Goal: Task Accomplishment & Management: Use online tool/utility

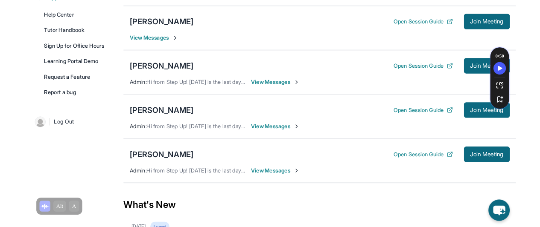
scroll to position [223, 0]
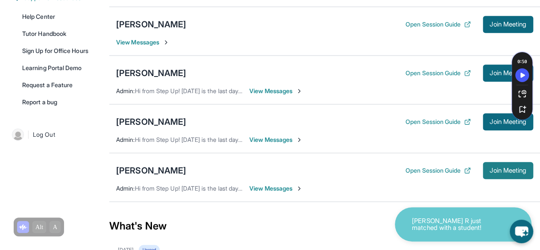
click at [516, 168] on span "Join Meeting" at bounding box center [508, 170] width 37 height 5
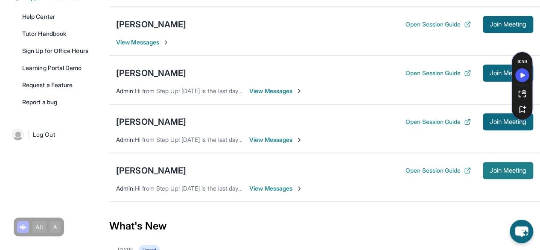
click at [505, 172] on button "Join Meeting" at bounding box center [508, 170] width 50 height 17
click at [485, 73] on button "Join Meeting" at bounding box center [508, 72] width 50 height 17
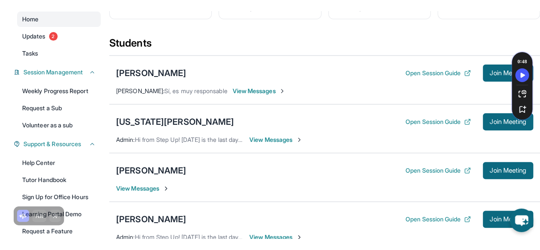
scroll to position [88, 0]
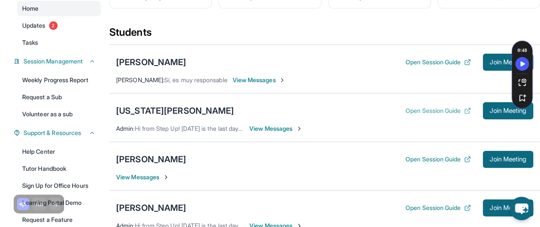
click at [405, 110] on button "Open Session Guide" at bounding box center [437, 111] width 65 height 9
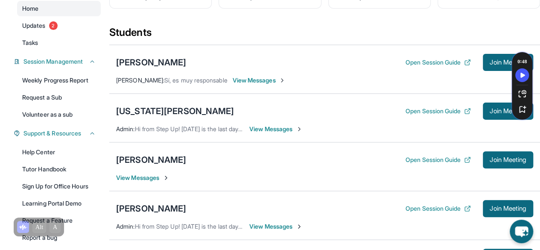
scroll to position [138, 0]
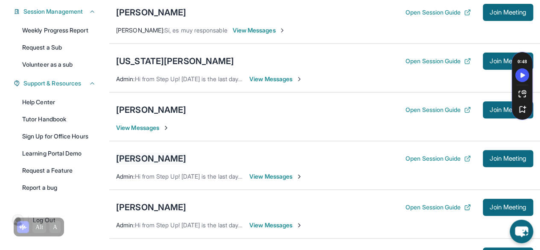
click at [177, 155] on div "[PERSON_NAME]" at bounding box center [151, 158] width 70 height 12
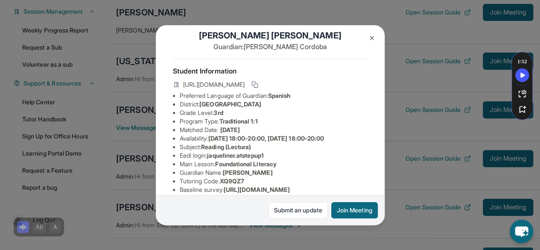
scroll to position [18, 0]
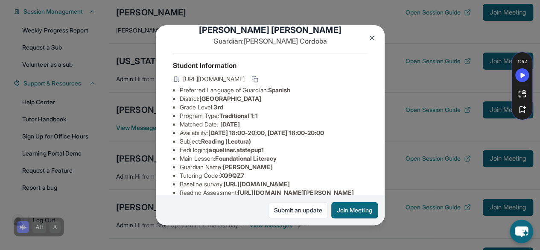
click at [369, 36] on img at bounding box center [371, 38] width 7 height 7
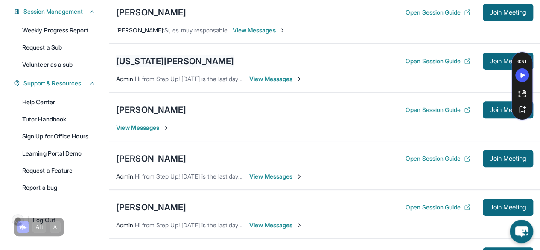
click at [166, 59] on div "[US_STATE][PERSON_NAME]" at bounding box center [175, 61] width 118 height 12
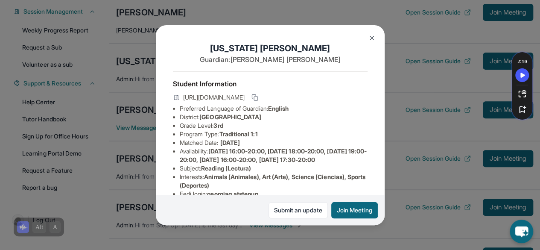
click at [372, 44] on button at bounding box center [371, 37] width 17 height 17
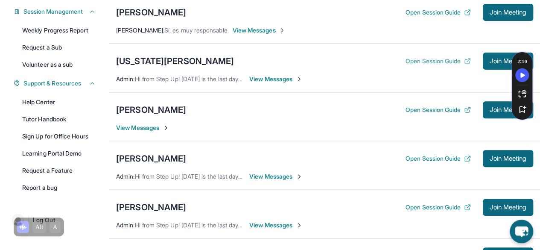
click at [437, 61] on button "Open Session Guide" at bounding box center [437, 61] width 65 height 9
click at [484, 63] on button "Join Meeting" at bounding box center [508, 60] width 50 height 17
